Goal: Information Seeking & Learning: Learn about a topic

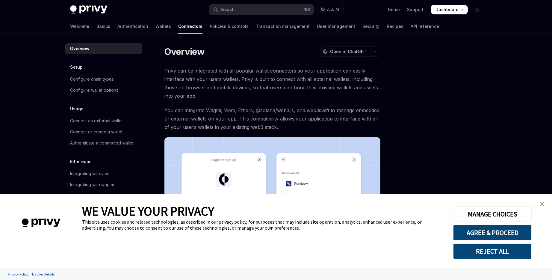
click at [178, 28] on link "Connectors" at bounding box center [190, 26] width 24 height 14
type textarea "*"
click at [501, 235] on button "AGREE & PROCEED" at bounding box center [493, 233] width 79 height 16
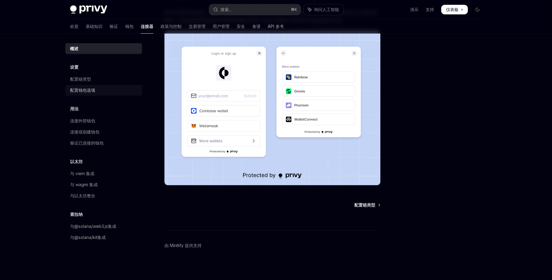
scroll to position [83, 0]
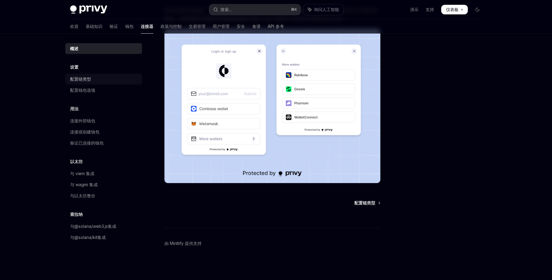
click at [90, 79] on font "配置链类型" at bounding box center [80, 78] width 21 height 5
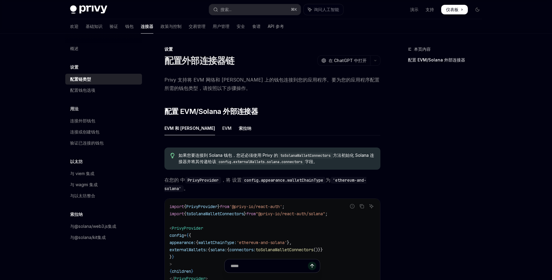
scroll to position [118, 0]
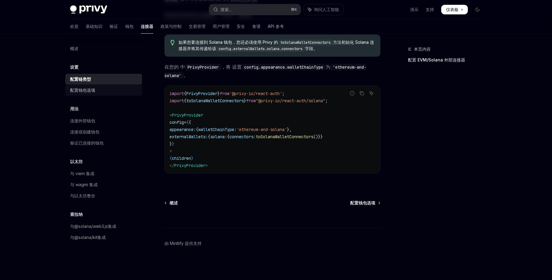
click at [96, 89] on div "配置钱包选项" at bounding box center [104, 90] width 68 height 7
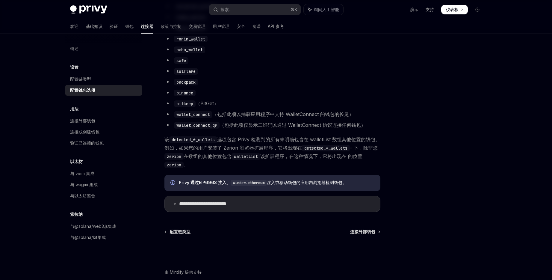
scroll to position [463, 0]
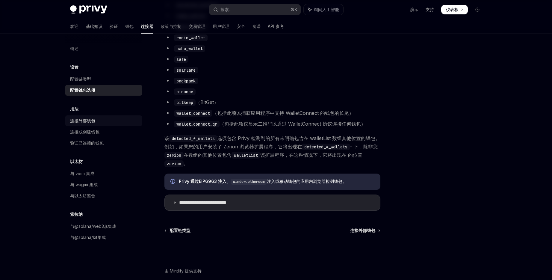
click at [105, 122] on div "连接外部钱包" at bounding box center [104, 120] width 68 height 7
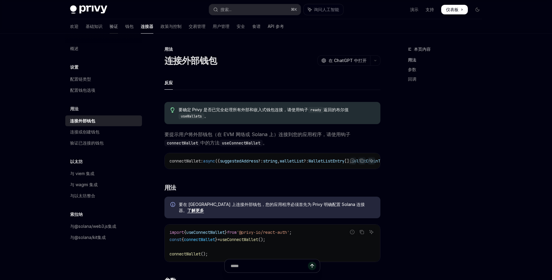
click at [110, 25] on font "验证" at bounding box center [114, 26] width 8 height 5
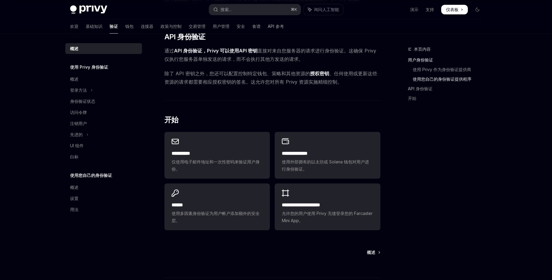
scroll to position [374, 0]
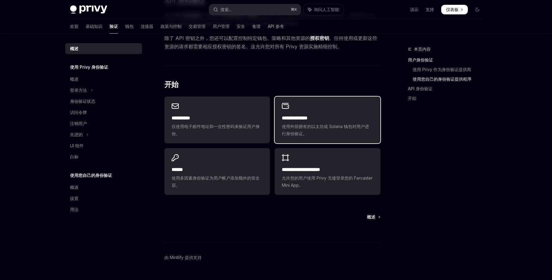
click at [340, 125] on font "使用外部拥有的以太坊或 Solana 钱包对用户进行身份验证。" at bounding box center [325, 130] width 87 height 12
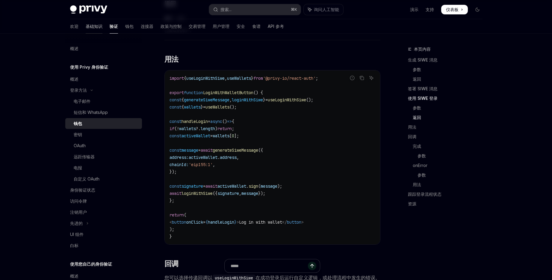
scroll to position [670, 0]
click at [86, 27] on font "基础知识" at bounding box center [94, 26] width 17 height 5
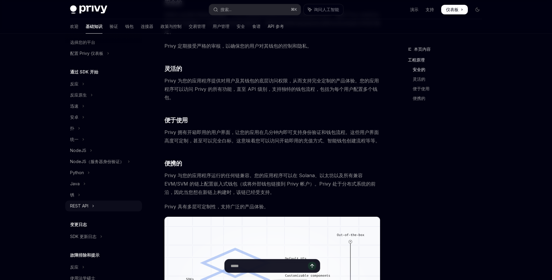
scroll to position [65, 0]
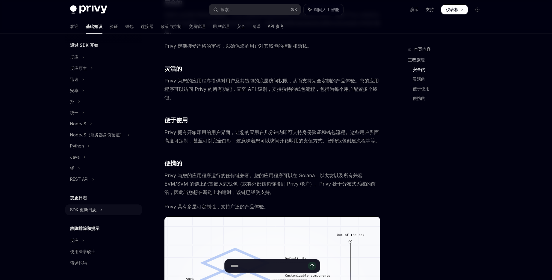
click at [76, 211] on font "SDK 更新日志" at bounding box center [83, 209] width 26 height 5
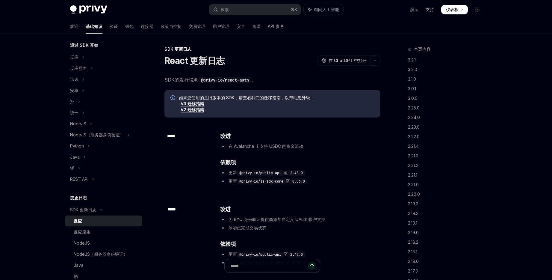
scroll to position [221, 0]
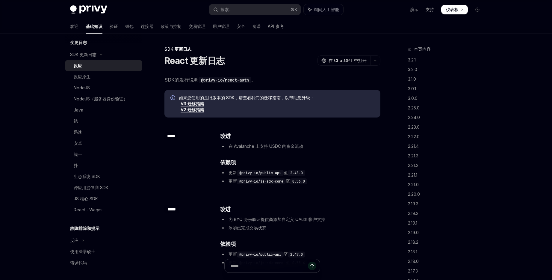
click at [199, 103] on font "V3 迁移指南" at bounding box center [193, 103] width 24 height 5
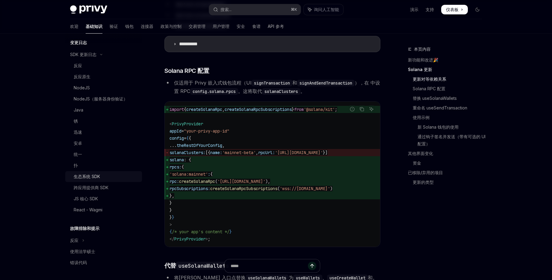
scroll to position [317, 0]
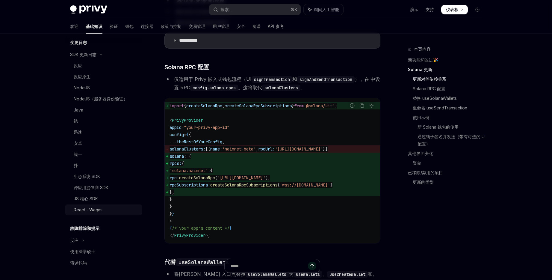
click at [110, 209] on div "React - Wagmi" at bounding box center [106, 209] width 65 height 7
type textarea "*"
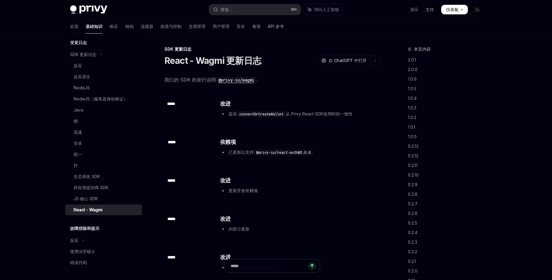
click at [418, 12] on ul "演示 支持 仪表板 仪表板" at bounding box center [439, 10] width 58 height 10
click at [416, 11] on font "演示" at bounding box center [414, 9] width 8 height 5
